Goal: Information Seeking & Learning: Learn about a topic

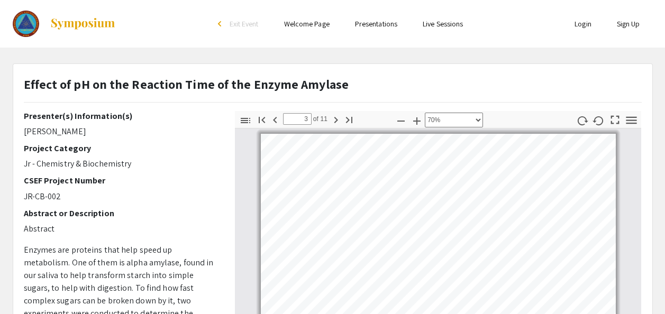
select select "custom"
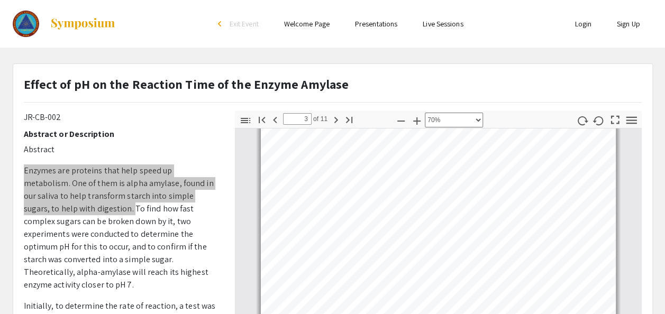
scroll to position [423, 0]
type input "4"
select select "custom"
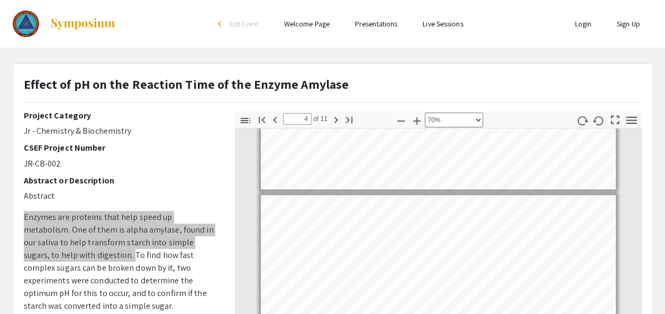
scroll to position [0, 0]
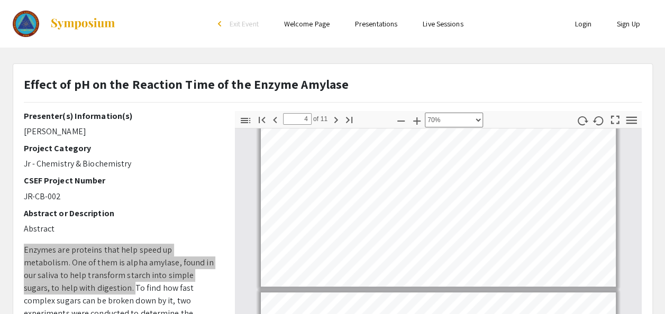
type input "3"
select select "custom"
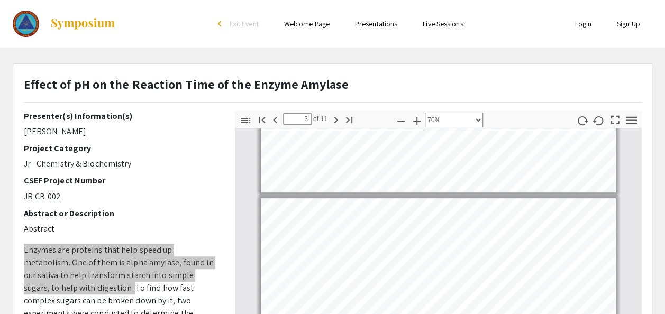
type input "2"
select select "custom"
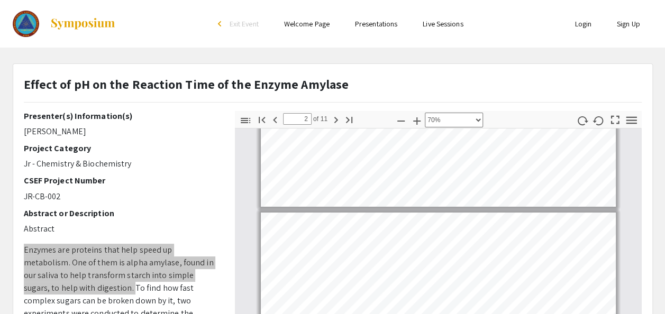
scroll to position [98, 0]
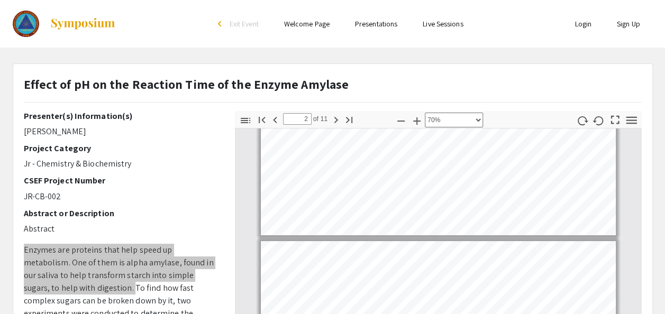
type input "1"
select select "custom"
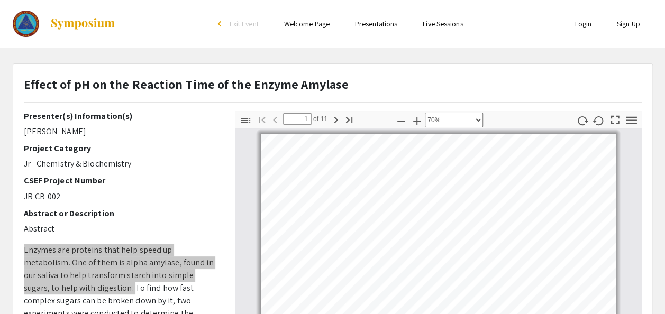
type input "2"
select select "custom"
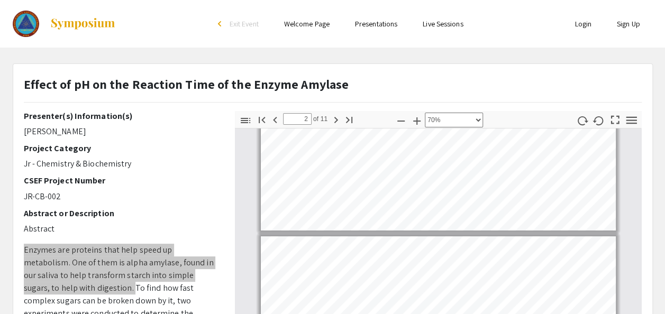
scroll to position [104, 0]
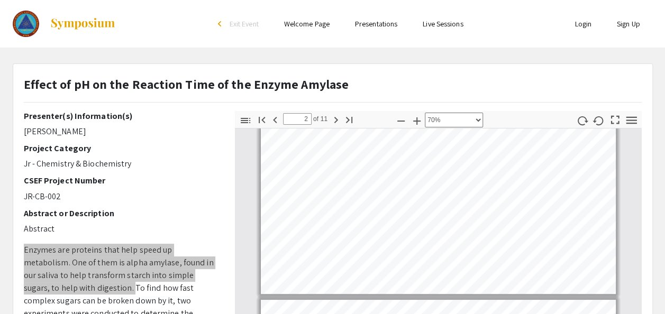
type input "3"
select select "custom"
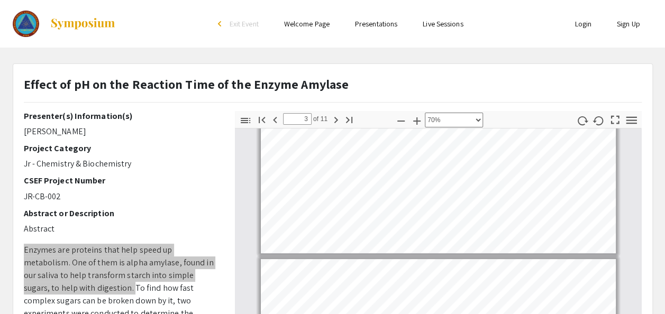
type input "2"
select select "custom"
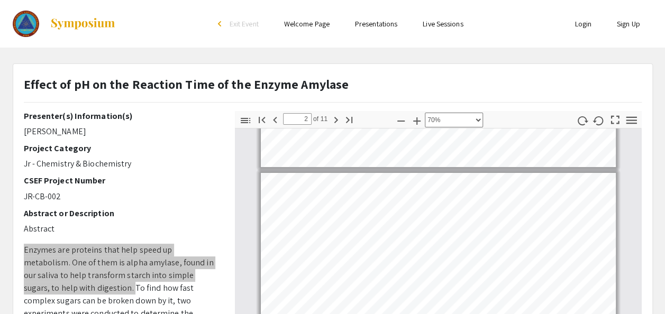
type input "3"
select select "custom"
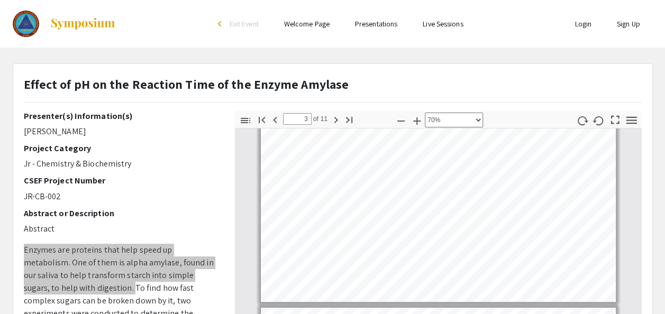
type input "2"
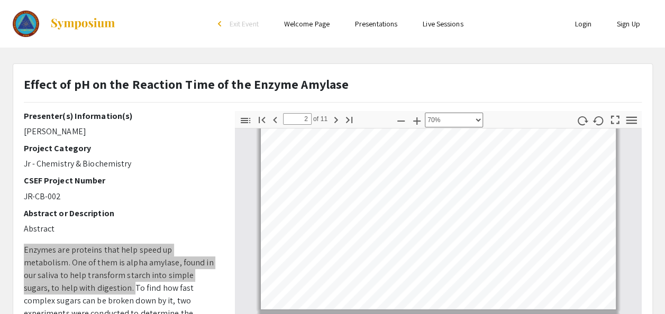
scroll to position [219, 0]
select select "custom"
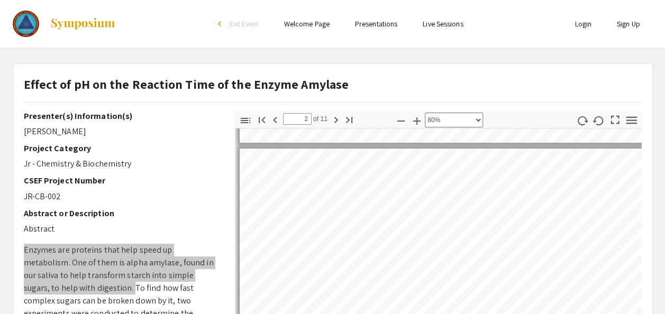
scroll to position [258, 16]
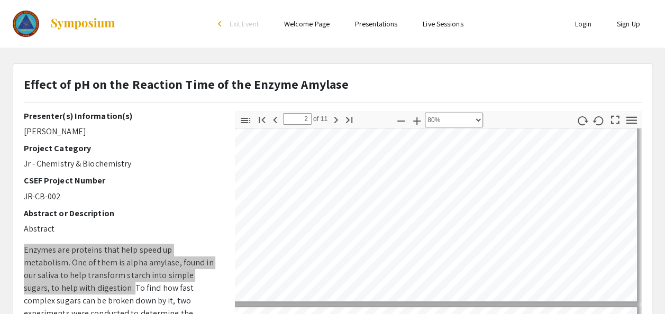
type input "3"
select select "custom"
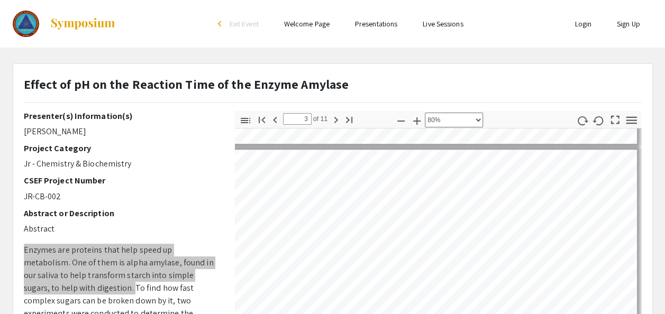
scroll to position [453, 16]
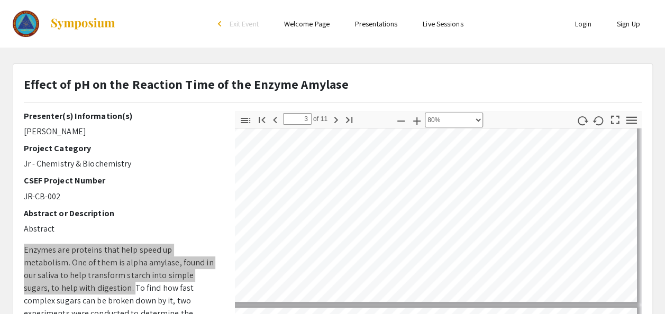
type input "4"
select select "custom"
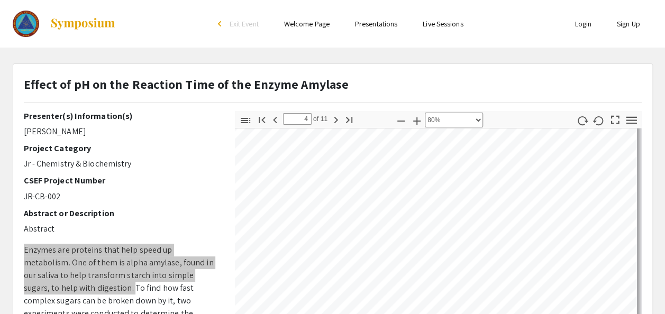
scroll to position [728, 16]
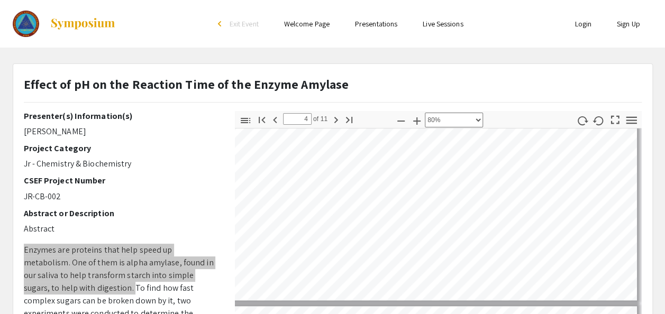
type input "5"
select select "custom"
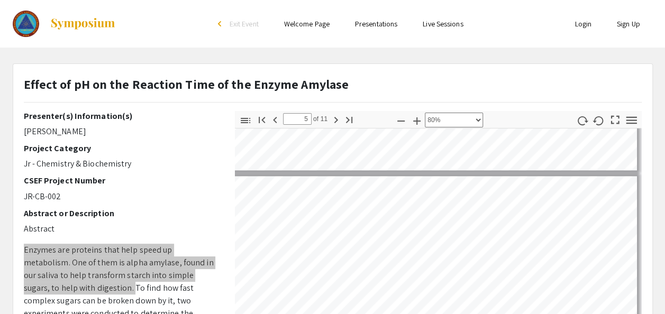
scroll to position [896, 16]
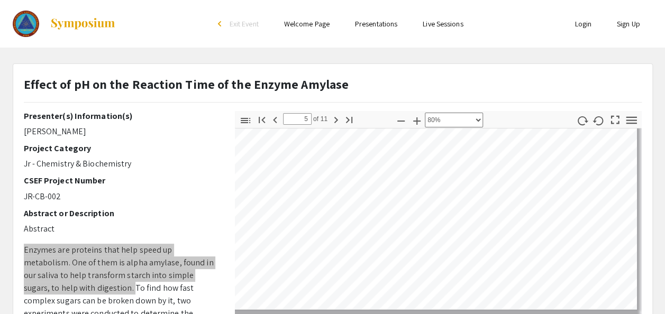
type input "6"
select select "custom"
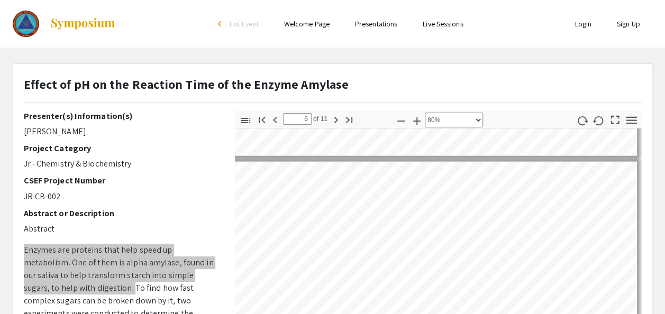
scroll to position [1143, 16]
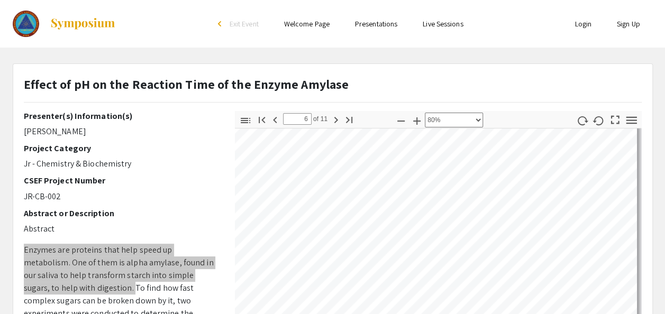
type input "7"
select select "custom"
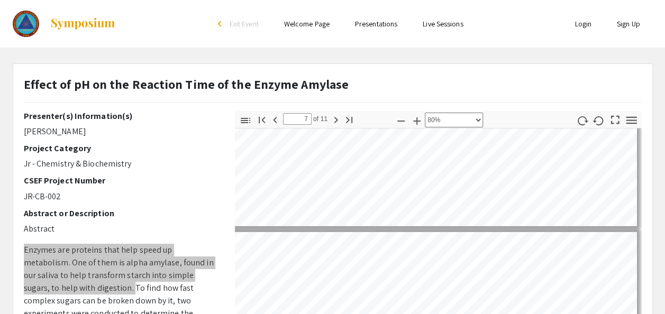
scroll to position [1358, 16]
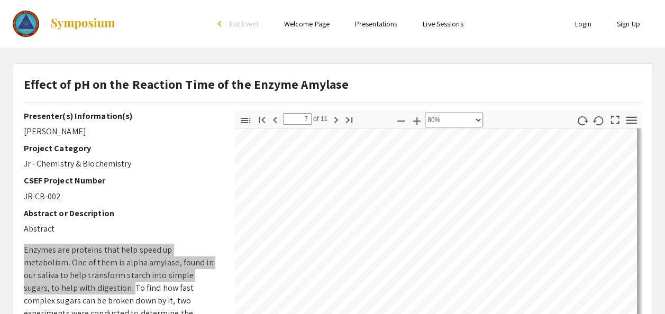
type input "8"
select select "custom"
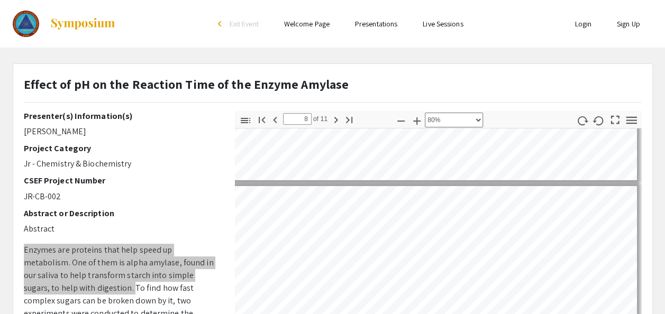
scroll to position [1587, 16]
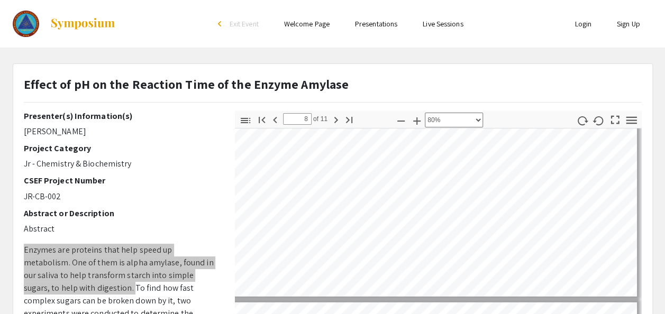
type input "7"
select select "custom"
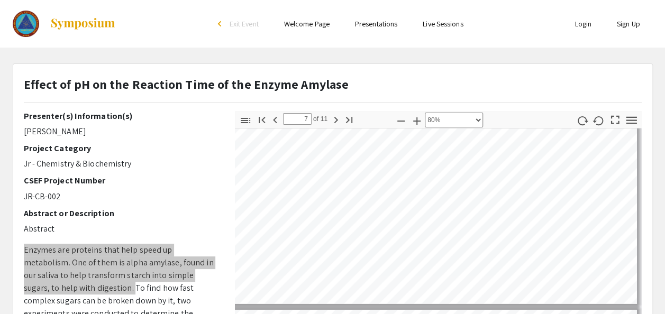
scroll to position [1462, 16]
